Goal: Task Accomplishment & Management: Complete application form

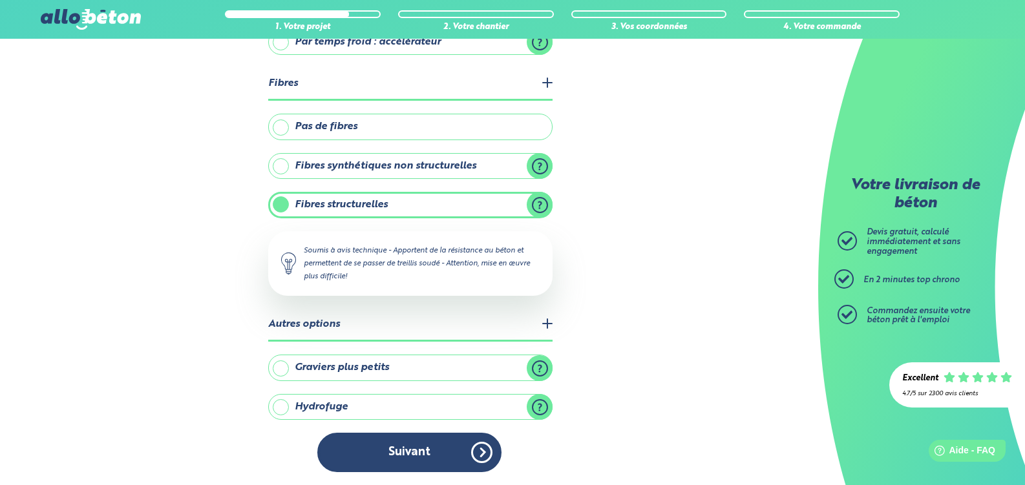
click at [537, 407] on label "Hydrofuge" at bounding box center [410, 407] width 284 height 26
click at [0, 0] on input "Hydrofuge" at bounding box center [0, 0] width 0 height 0
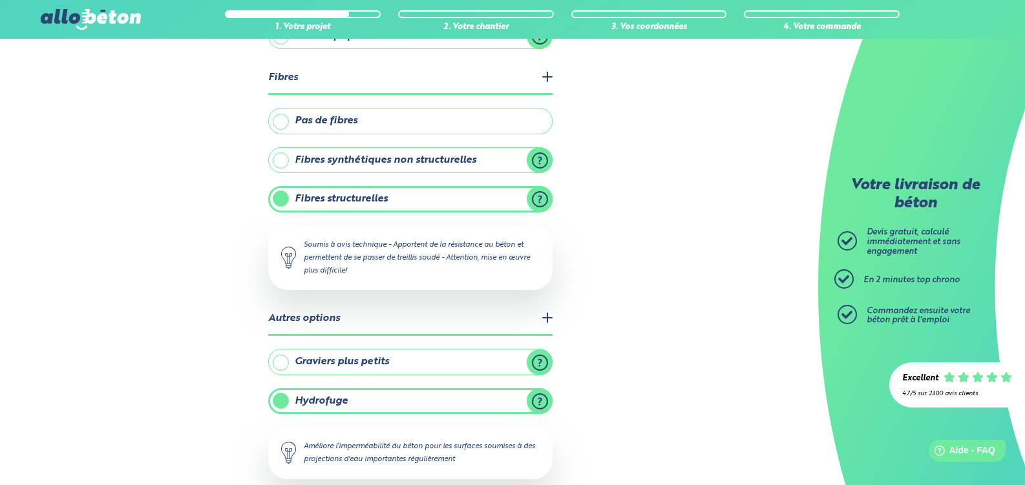
scroll to position [505, 0]
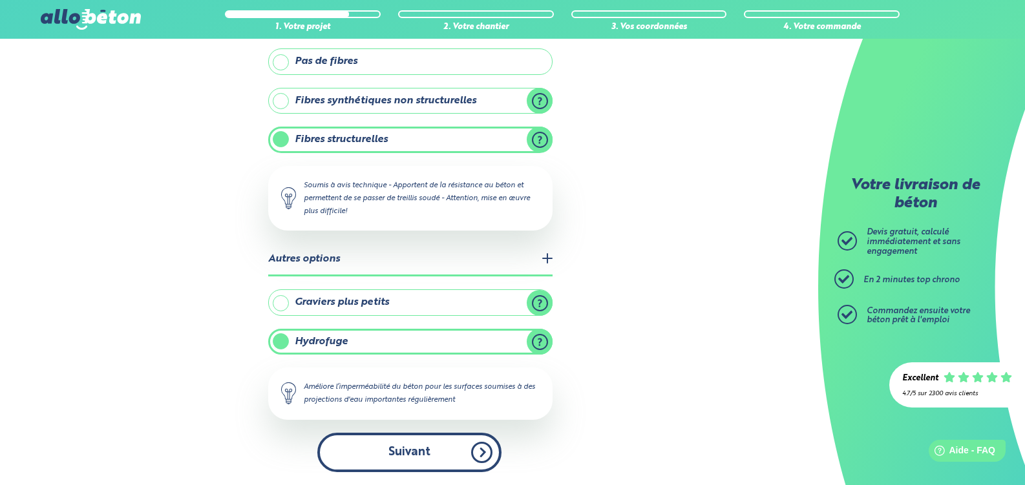
click at [450, 458] on button "Suivant" at bounding box center [409, 452] width 184 height 39
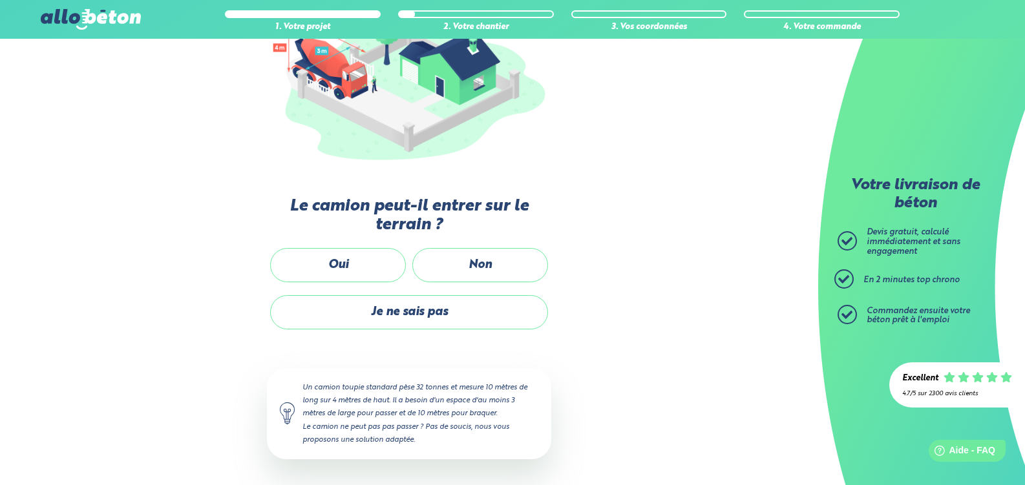
scroll to position [200, 0]
click at [377, 252] on label "Oui" at bounding box center [338, 265] width 136 height 34
click at [0, 0] on input "Oui" at bounding box center [0, 0] width 0 height 0
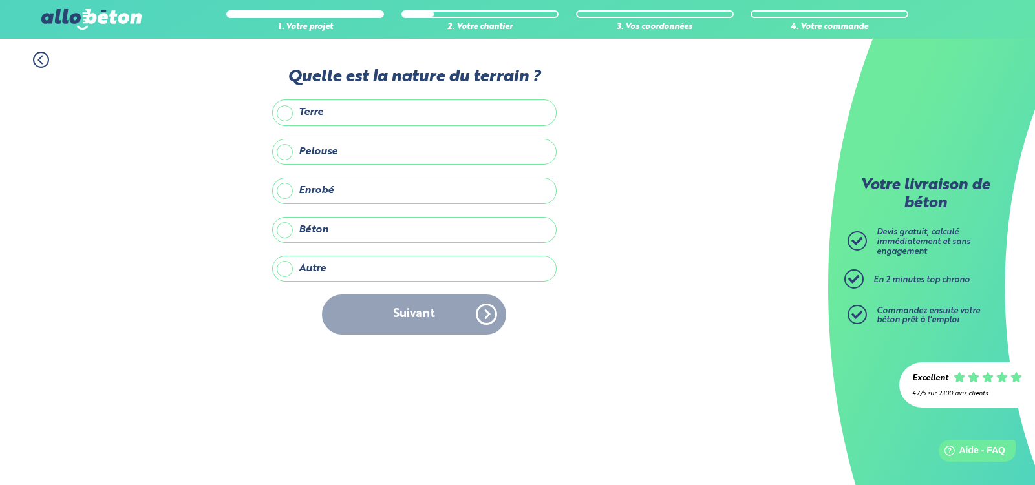
click at [394, 109] on label "Terre" at bounding box center [414, 113] width 284 height 26
click at [0, 0] on input "Terre" at bounding box center [0, 0] width 0 height 0
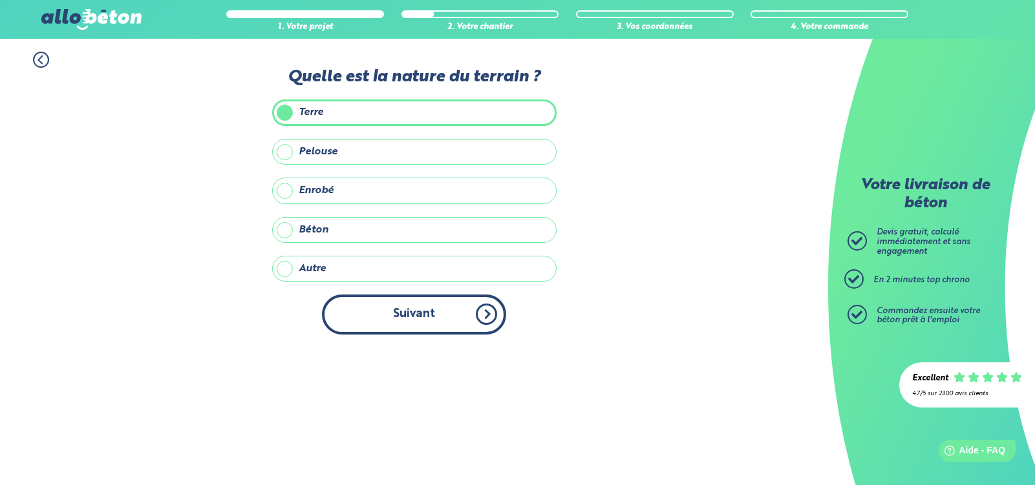
click at [437, 295] on button "Suivant" at bounding box center [414, 314] width 184 height 39
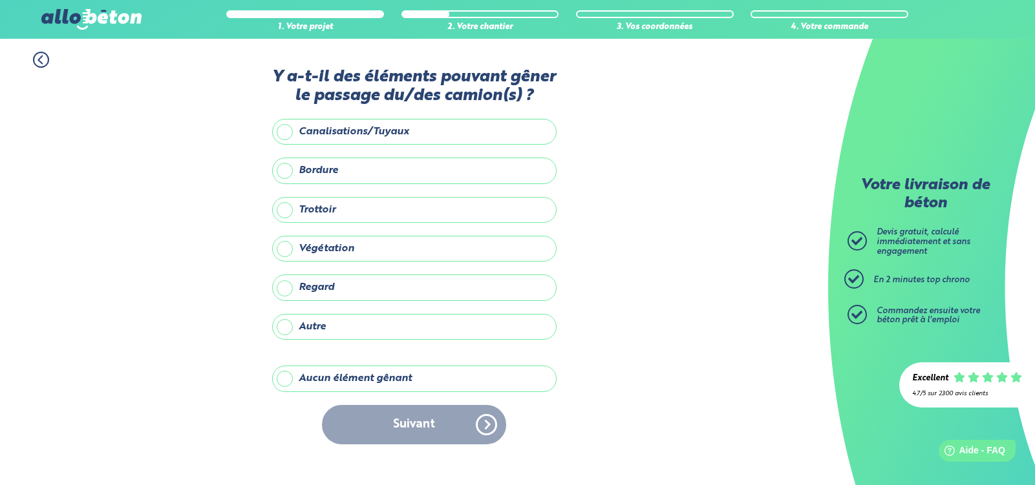
click at [365, 369] on label "Aucun élément gênant" at bounding box center [414, 379] width 284 height 26
click at [0, 0] on input "Aucun élément gênant" at bounding box center [0, 0] width 0 height 0
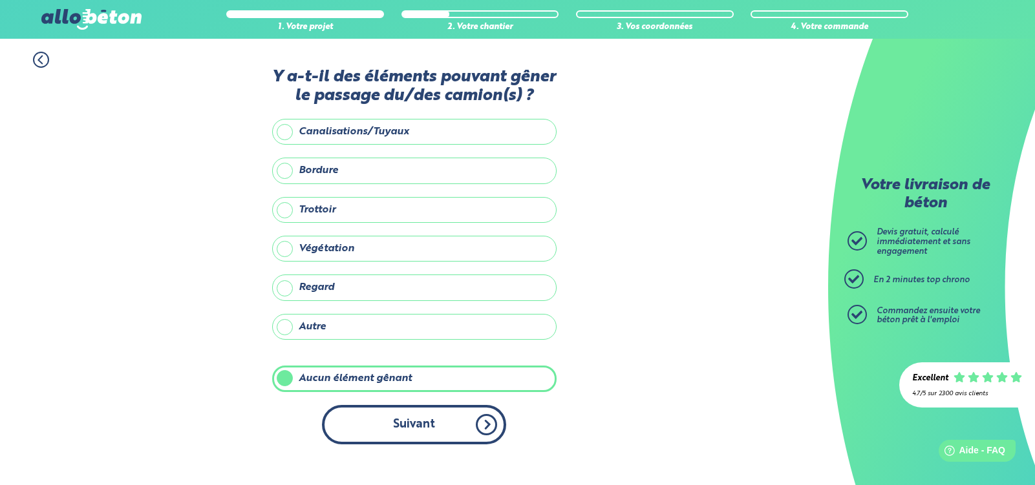
click at [421, 415] on button "Suivant" at bounding box center [414, 424] width 184 height 39
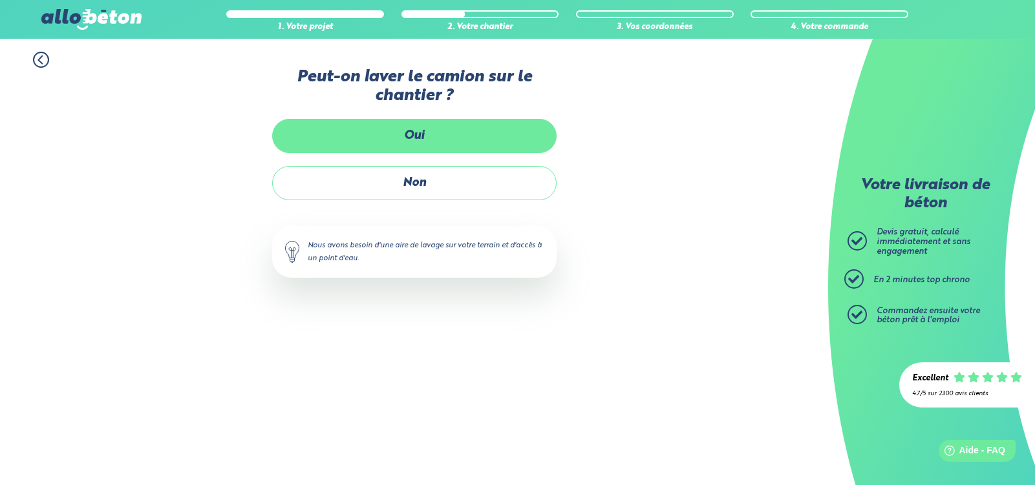
click at [454, 144] on label "Oui" at bounding box center [414, 136] width 284 height 34
click at [0, 0] on input "Oui" at bounding box center [0, 0] width 0 height 0
